Goal: Task Accomplishment & Management: Use online tool/utility

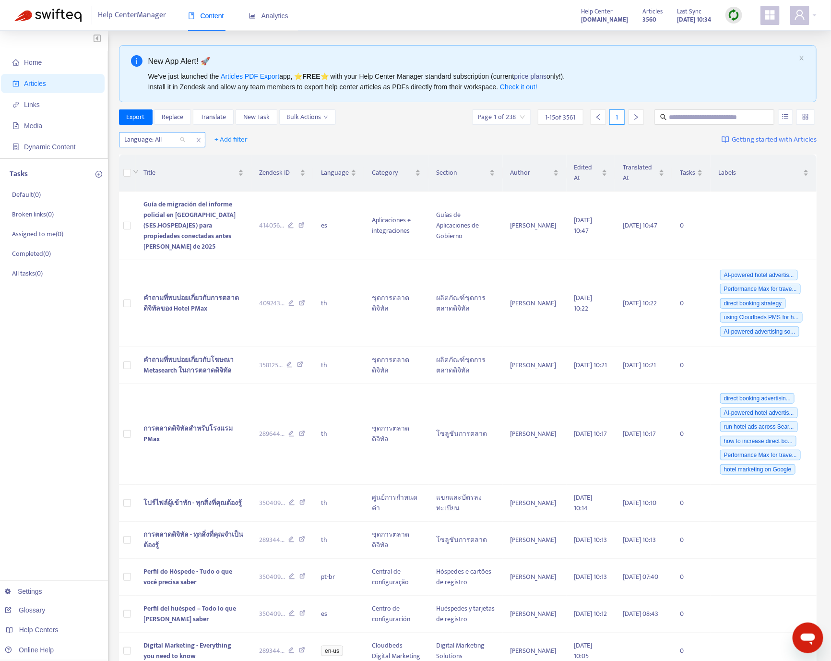
click at [157, 145] on div at bounding box center [150, 140] width 58 height 12
click at [167, 160] on div "en-us" at bounding box center [210, 160] width 167 height 11
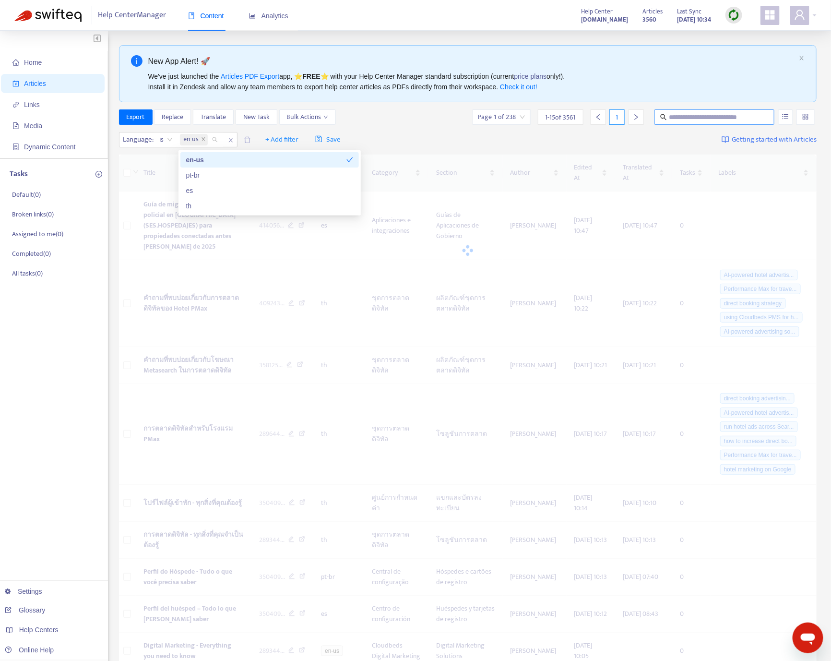
click at [714, 117] on input "text" at bounding box center [715, 117] width 92 height 11
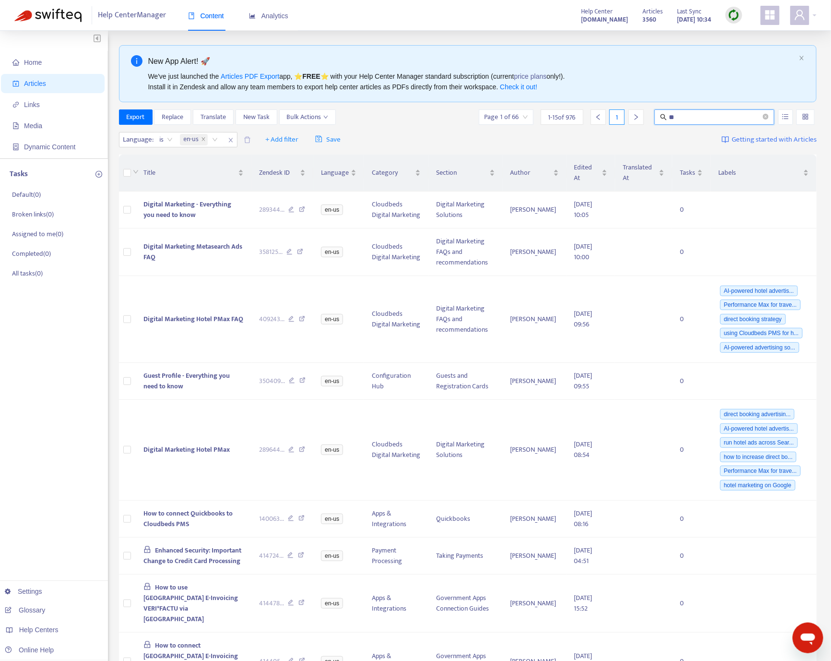
type input "*"
type input "**********"
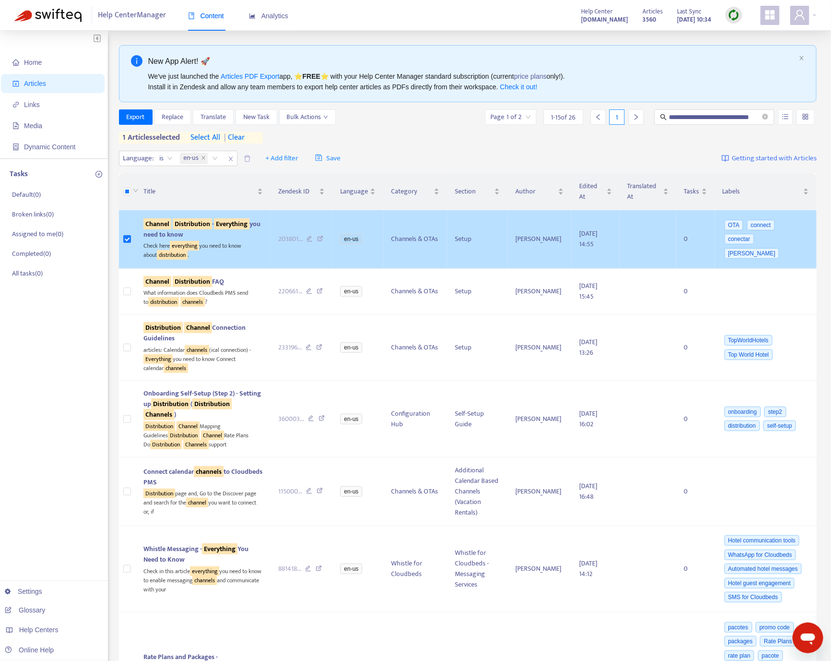
scroll to position [0, 0]
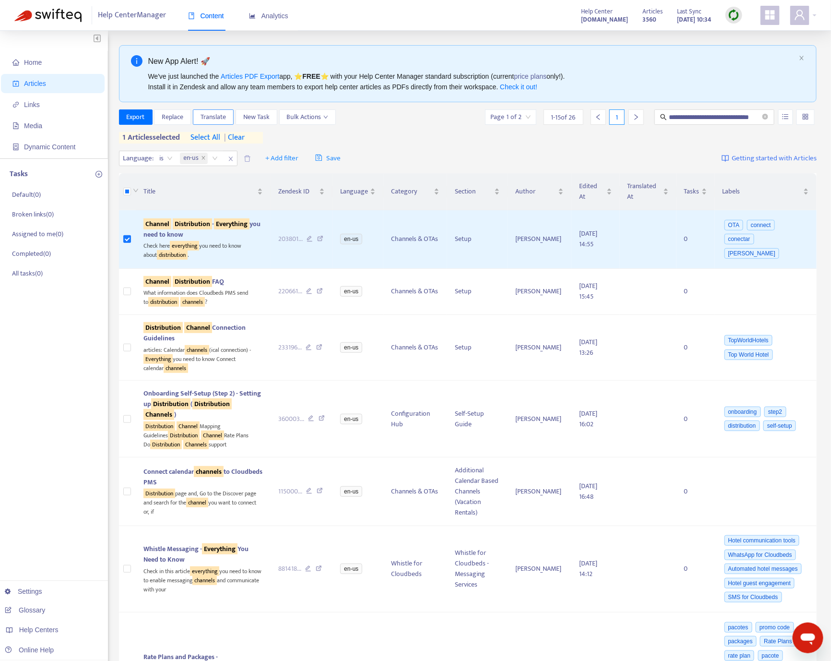
click at [209, 120] on span "Translate" at bounding box center [213, 117] width 25 height 11
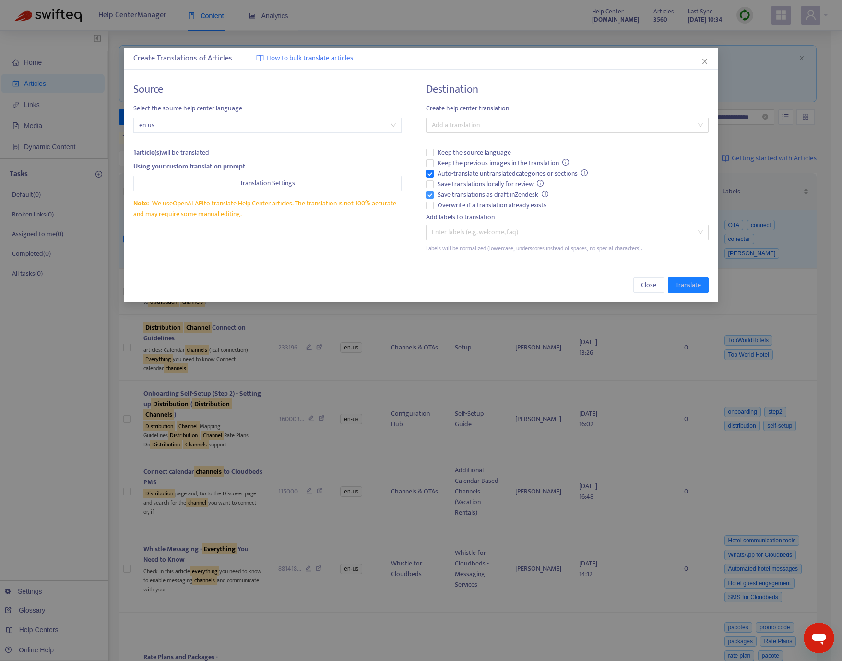
click at [456, 199] on span "Save translations as draft in Zendesk" at bounding box center [493, 195] width 119 height 11
click at [458, 174] on span "Auto-translate untranslated categories or sections" at bounding box center [513, 173] width 158 height 11
click at [461, 205] on span "Overwrite if a translation already exists" at bounding box center [492, 205] width 117 height 11
click at [512, 123] on div at bounding box center [563, 125] width 268 height 12
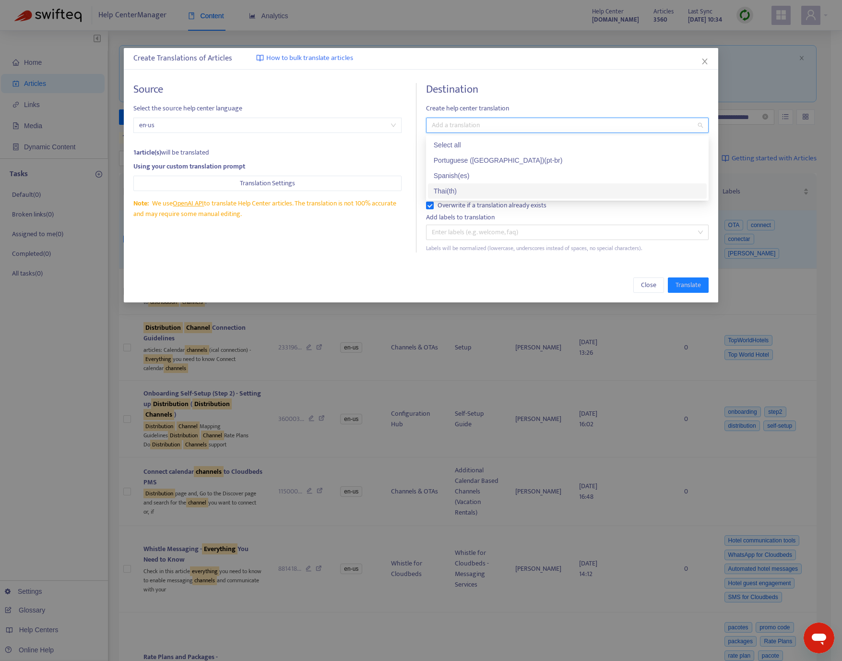
click at [487, 190] on div "Thai ( th )" at bounding box center [567, 191] width 267 height 11
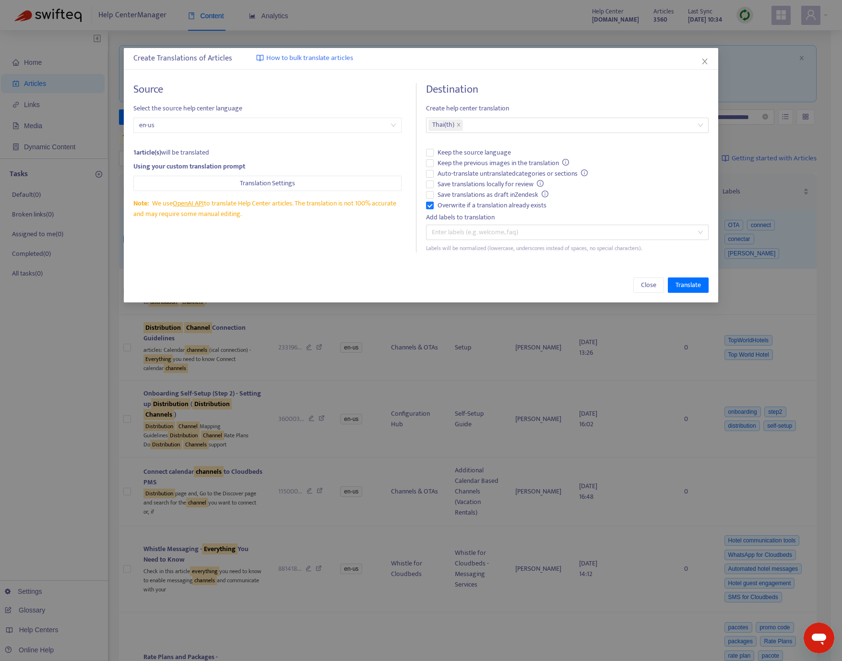
click at [311, 251] on div "Source Select the source help center language en-us 1 article(s) will be transl…" at bounding box center [274, 167] width 283 height 169
click at [701, 286] on button "Translate" at bounding box center [688, 284] width 41 height 15
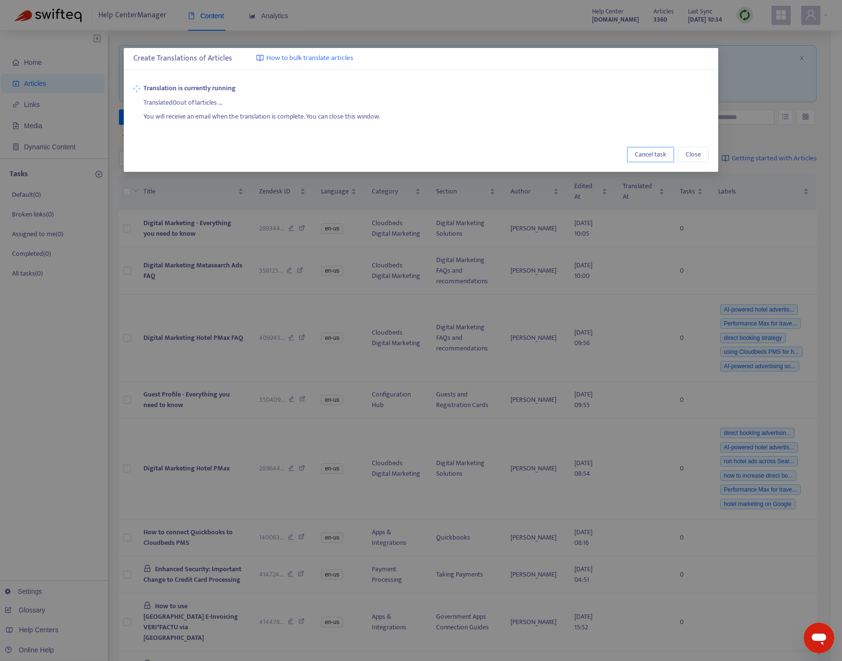
click at [648, 154] on span "Cancel task" at bounding box center [651, 154] width 32 height 11
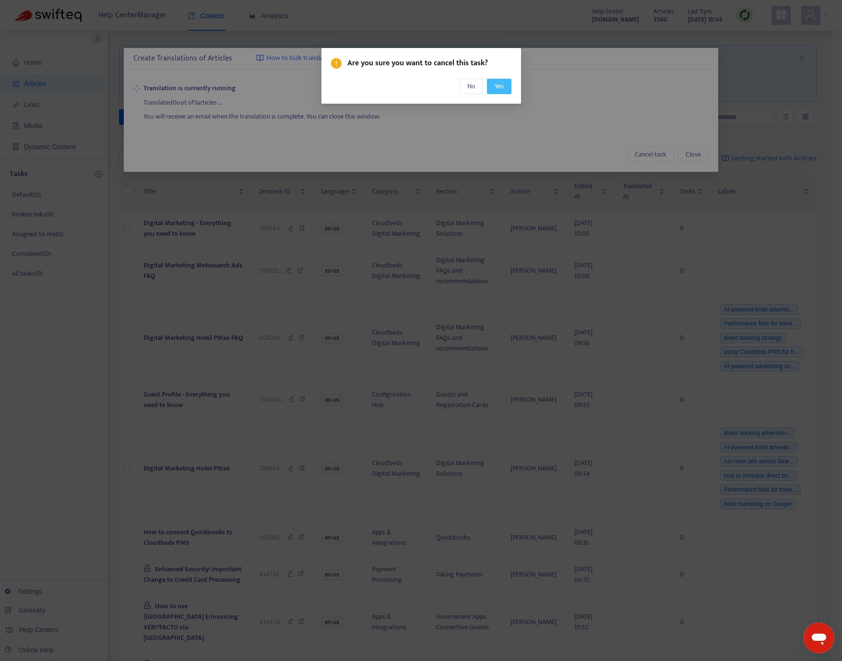
click at [495, 87] on span "Yes" at bounding box center [499, 86] width 9 height 11
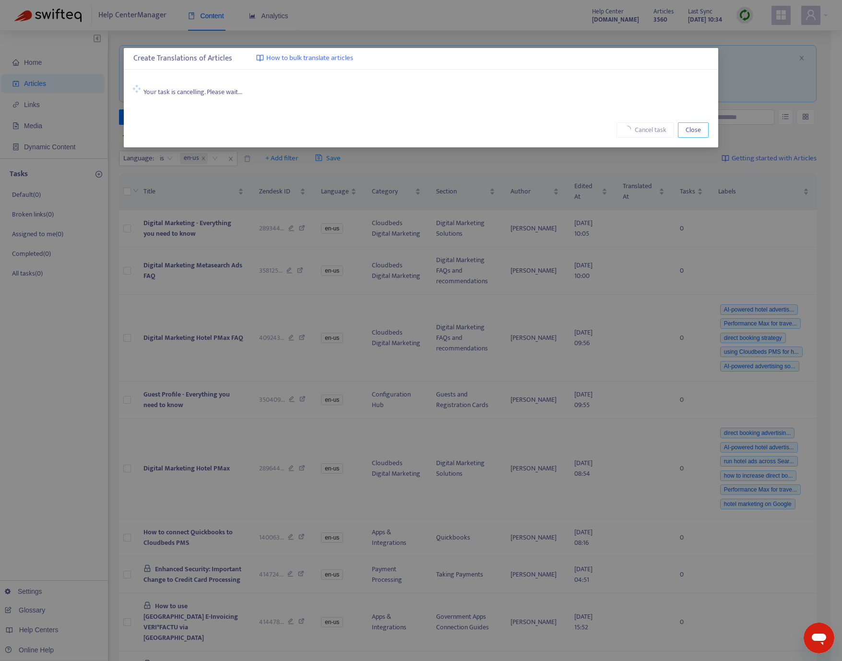
click at [684, 132] on button "Close" at bounding box center [693, 129] width 31 height 15
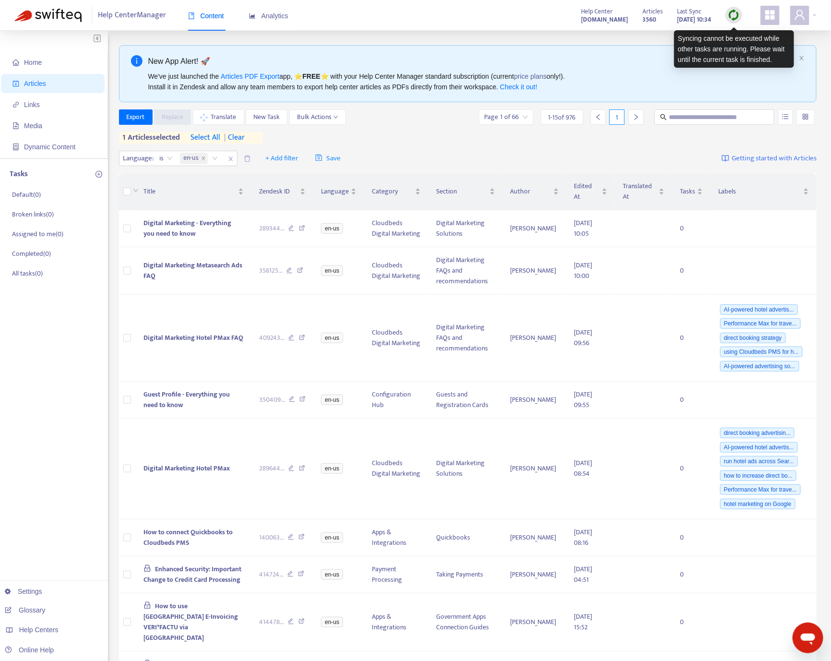
click at [740, 17] on div at bounding box center [734, 15] width 17 height 17
click at [738, 14] on img at bounding box center [734, 15] width 12 height 12
click at [732, 17] on img at bounding box center [734, 15] width 12 height 12
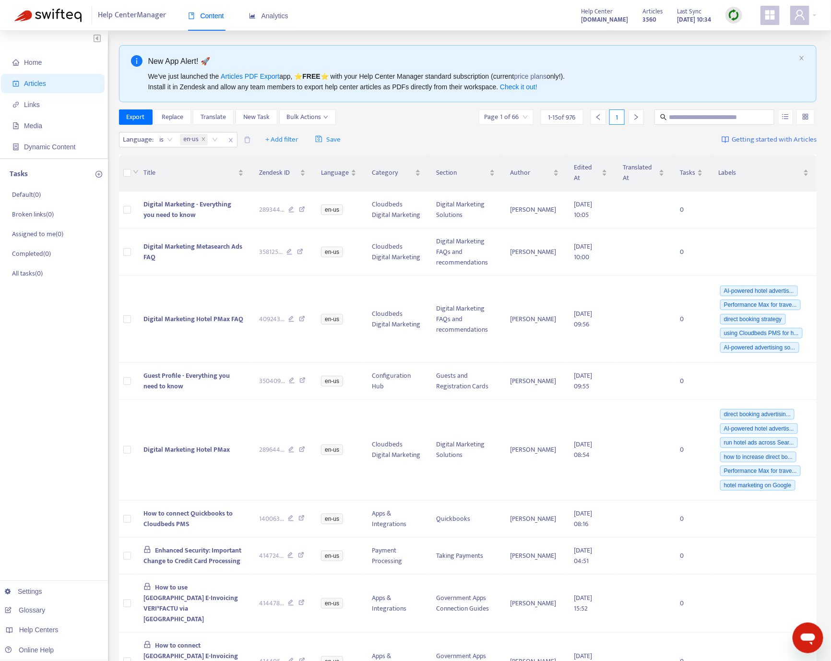
click at [737, 15] on img at bounding box center [734, 15] width 12 height 12
click at [739, 30] on link "Quick Sync" at bounding box center [754, 34] width 41 height 11
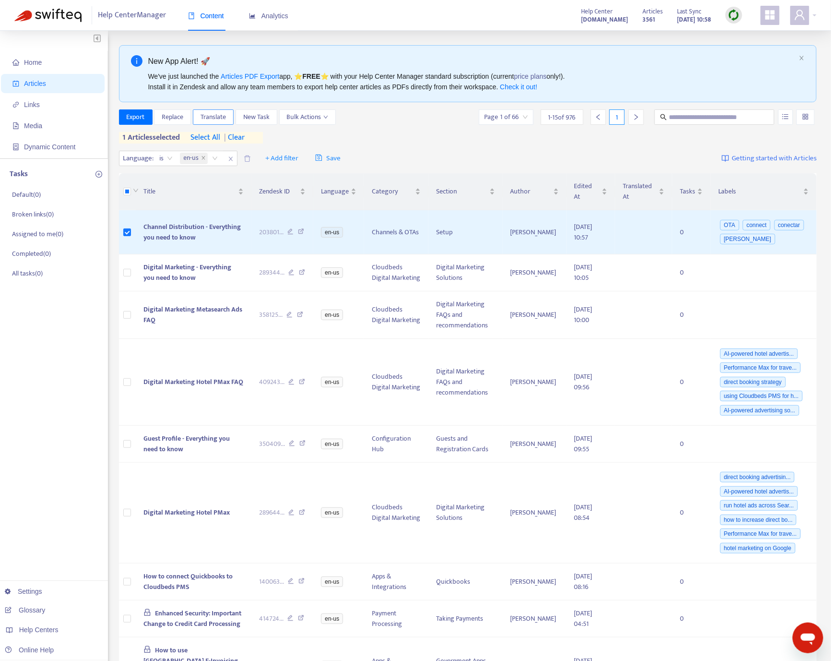
click at [220, 119] on span "Translate" at bounding box center [213, 117] width 25 height 11
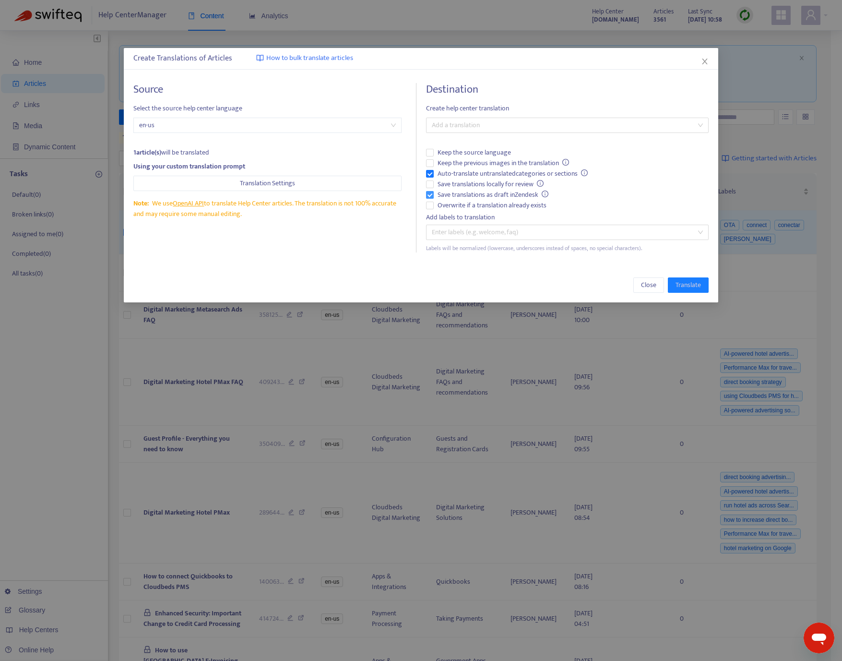
click at [437, 192] on span "Save translations as draft in Zendesk" at bounding box center [493, 195] width 119 height 11
click at [434, 174] on span "Auto-translate untranslated categories or sections" at bounding box center [513, 173] width 158 height 11
click at [478, 120] on div at bounding box center [563, 125] width 268 height 12
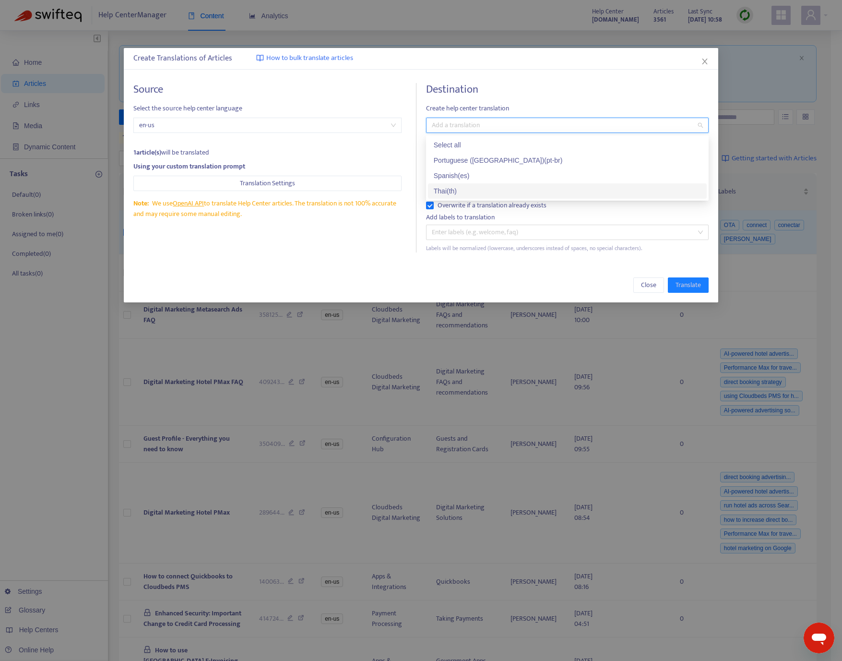
click at [471, 190] on div "Thai ( th )" at bounding box center [567, 191] width 267 height 11
click at [323, 266] on div "Create Translations of Articles How to bulk translate articles Source Select th…" at bounding box center [421, 175] width 595 height 254
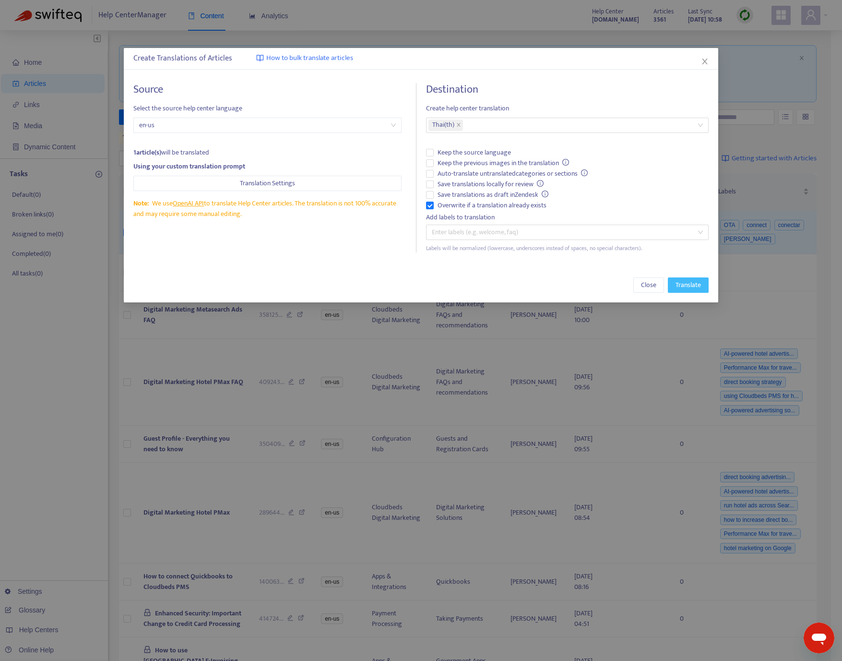
click at [696, 285] on span "Translate" at bounding box center [688, 285] width 25 height 11
